Goal: Find specific page/section: Find specific page/section

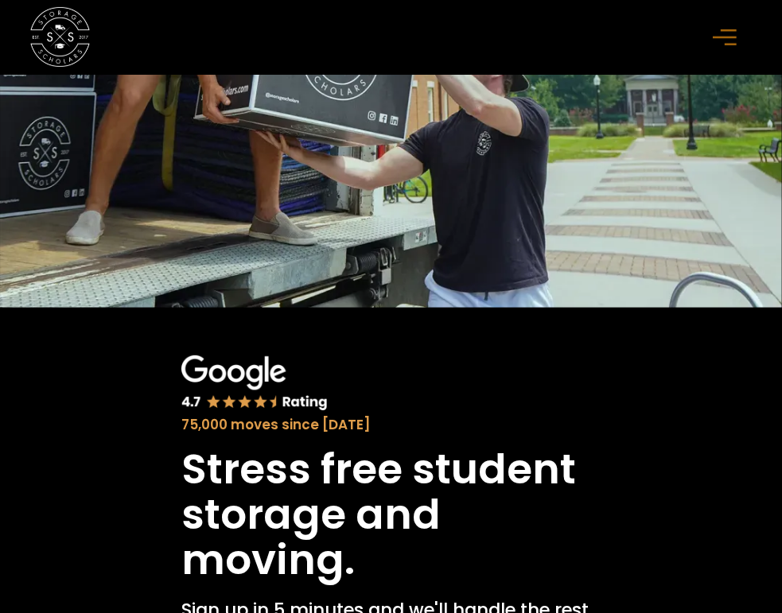
scroll to position [347, 0]
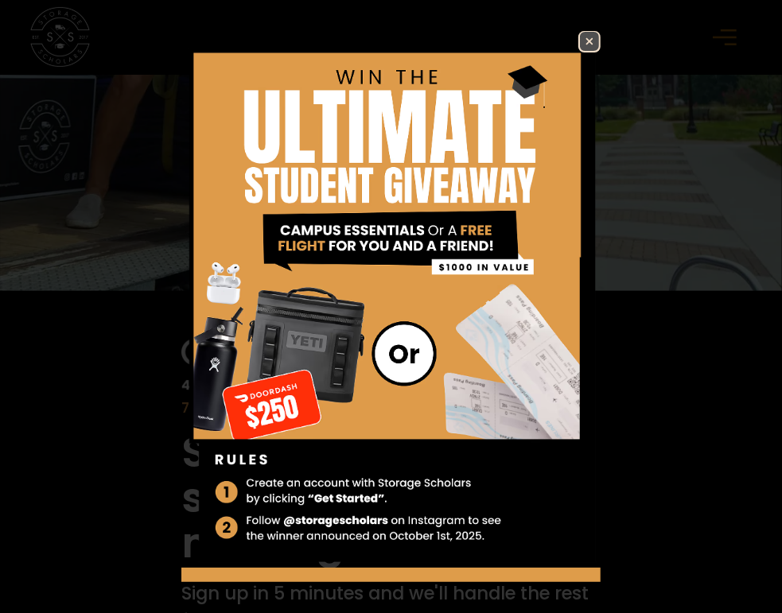
click at [580, 39] on img at bounding box center [589, 41] width 19 height 19
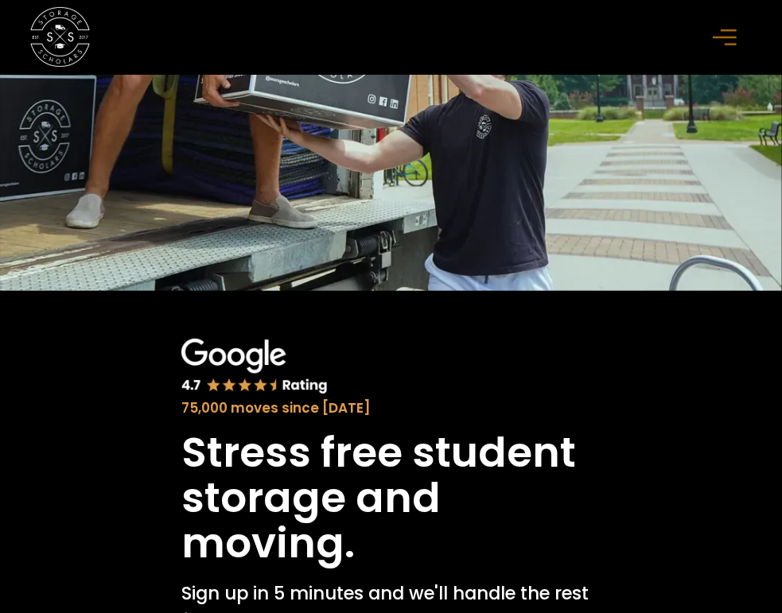
type input "****"
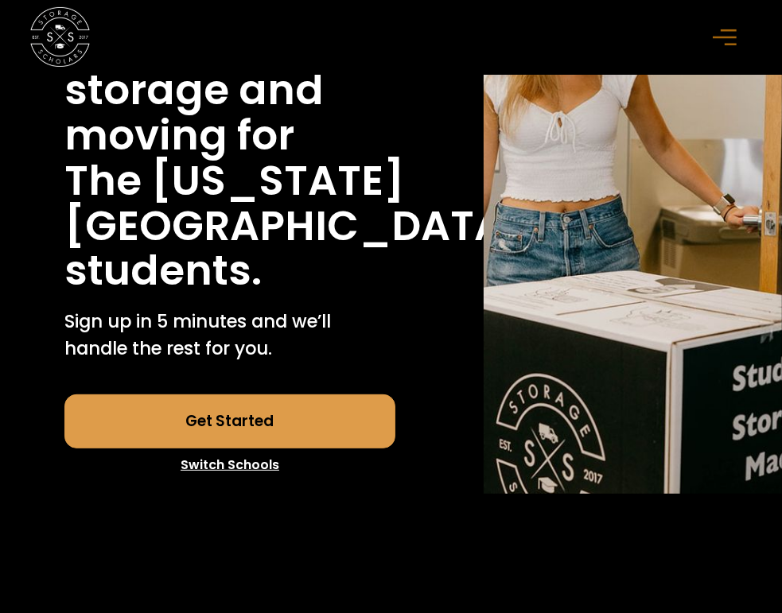
scroll to position [393, 0]
